Goal: Navigation & Orientation: Find specific page/section

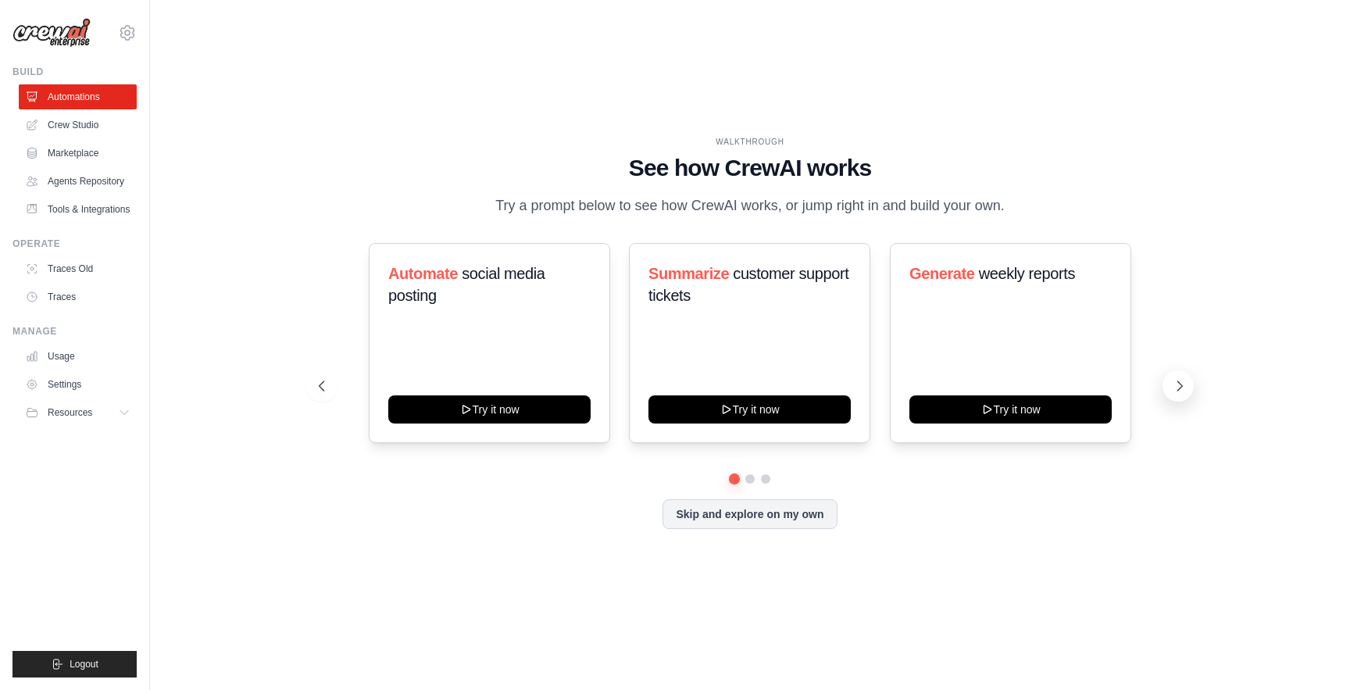
click at [1177, 380] on icon at bounding box center [1180, 386] width 16 height 16
click at [313, 383] on icon at bounding box center [320, 386] width 16 height 16
click at [90, 122] on link "Crew Studio" at bounding box center [79, 124] width 118 height 25
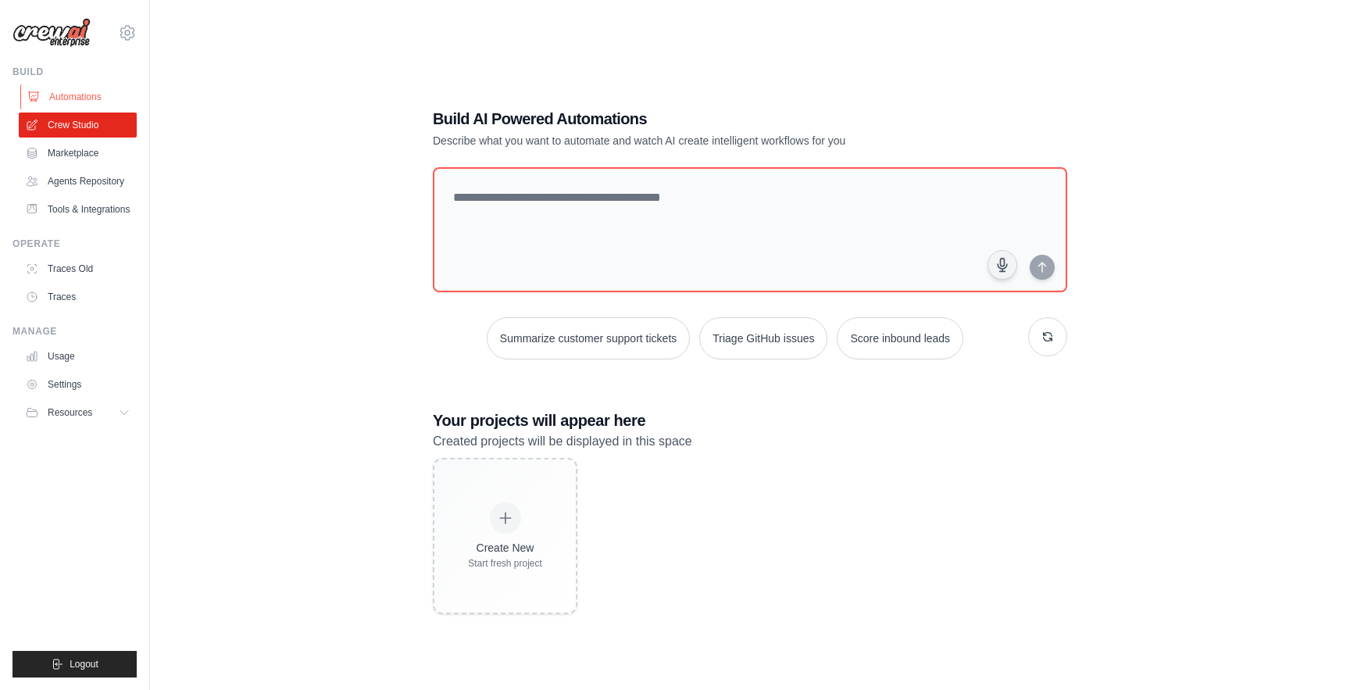
click at [59, 96] on link "Automations" at bounding box center [79, 96] width 118 height 25
